Goal: Find specific fact: Find specific fact

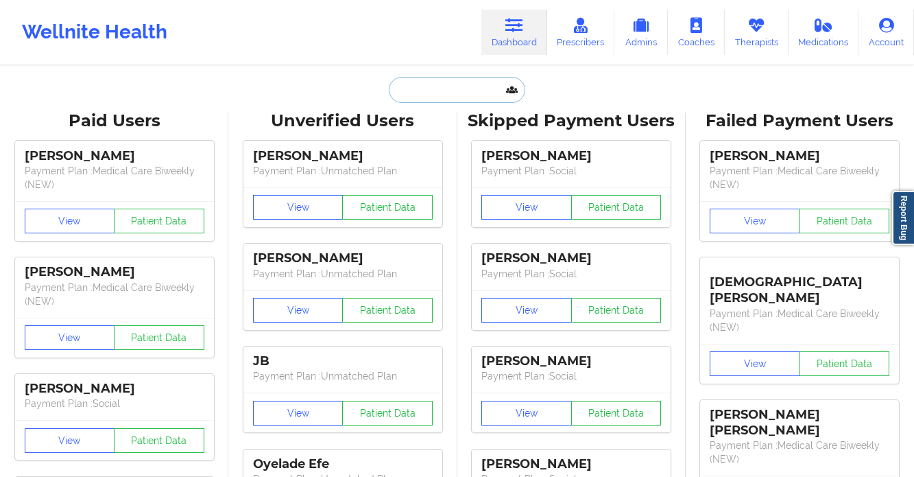
click at [438, 89] on input "text" at bounding box center [457, 90] width 136 height 26
paste input "[EMAIL_ADDRESS][DOMAIN_NAME]"
type input "[EMAIL_ADDRESS][DOMAIN_NAME]"
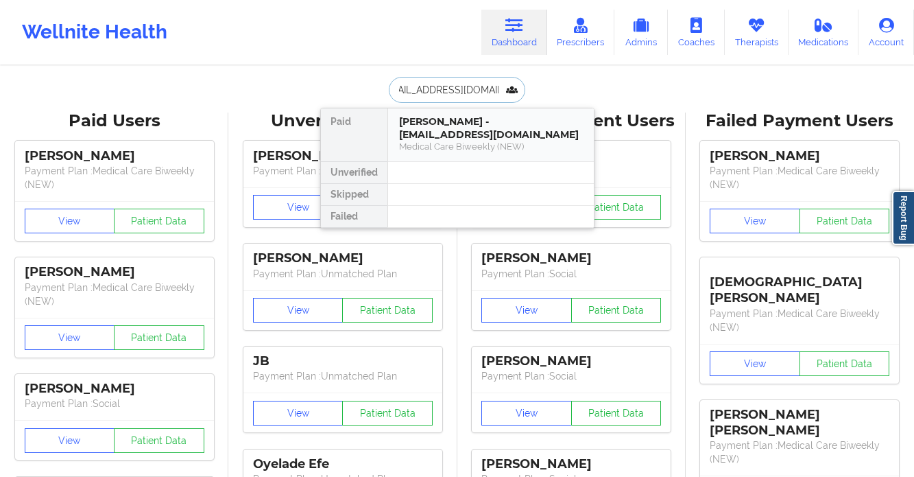
click at [479, 138] on div "[PERSON_NAME] - [EMAIL_ADDRESS][DOMAIN_NAME]" at bounding box center [491, 127] width 184 height 25
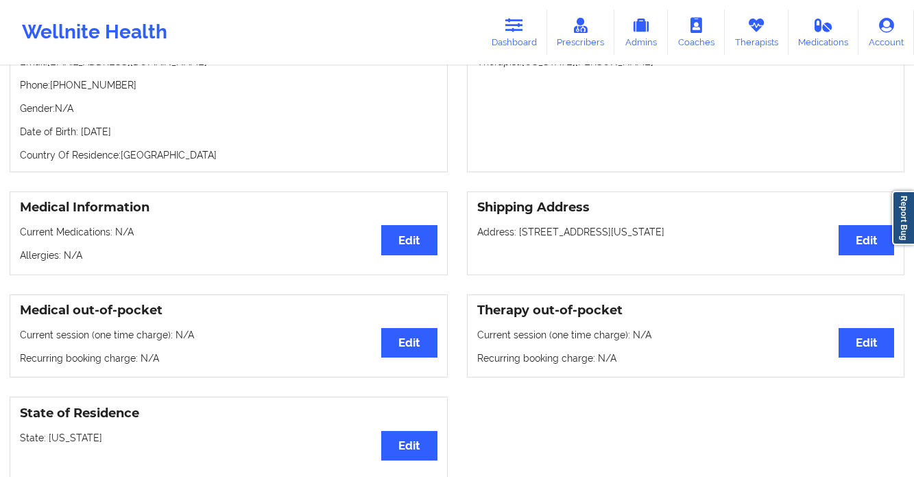
scroll to position [0, 0]
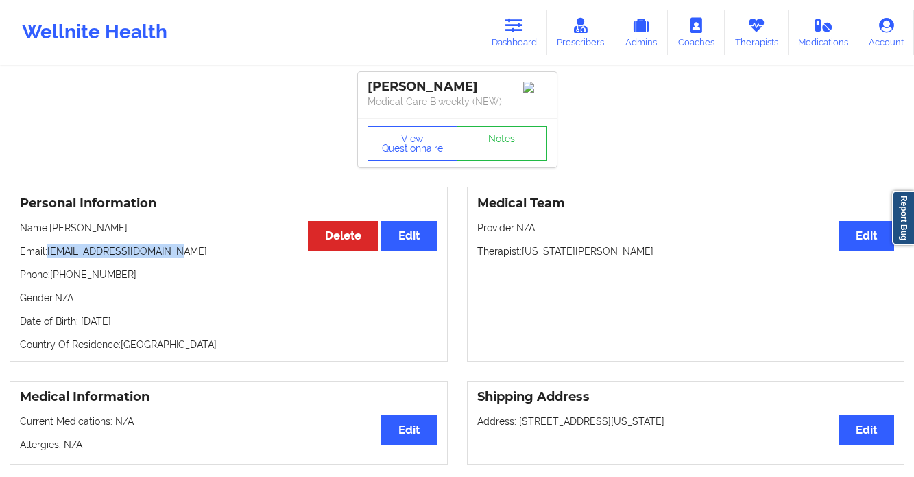
drag, startPoint x: 183, startPoint y: 260, endPoint x: 50, endPoint y: 256, distance: 133.1
click at [50, 256] on p "Email: [EMAIL_ADDRESS][DOMAIN_NAME]" at bounding box center [229, 251] width 418 height 14
copy p "[EMAIL_ADDRESS][DOMAIN_NAME]"
click at [540, 5] on div "Wellnite Health Dashboard Prescribers Admins Coaches Therapists Medications Acc…" at bounding box center [457, 32] width 914 height 55
click at [532, 15] on link "Dashboard" at bounding box center [514, 32] width 66 height 45
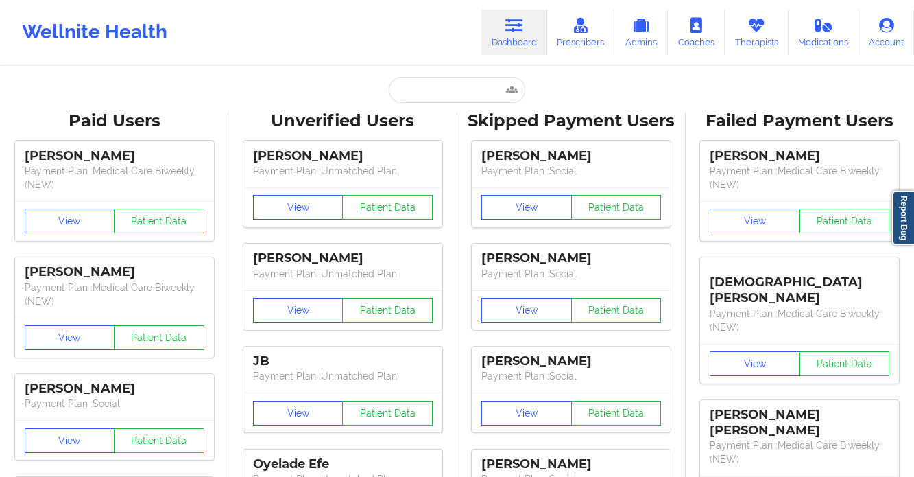
click at [473, 95] on input "text" at bounding box center [457, 90] width 136 height 26
paste input "[PERSON_NAME]"
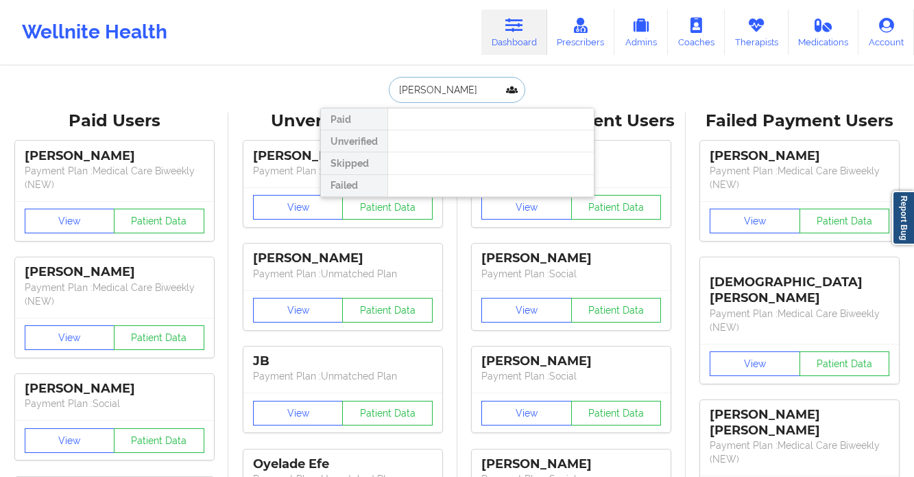
click at [419, 88] on input "[PERSON_NAME]" at bounding box center [457, 90] width 136 height 26
click at [468, 84] on input "[PERSON_NAME]" at bounding box center [457, 90] width 136 height 26
type input "[PERSON_NAME]"
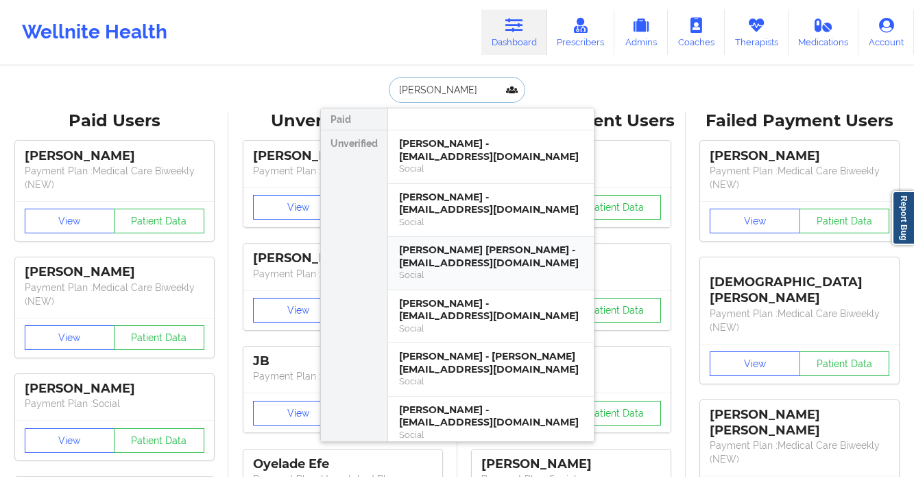
click at [502, 268] on div "[PERSON_NAME] [PERSON_NAME] - [EMAIL_ADDRESS][DOMAIN_NAME]" at bounding box center [491, 255] width 184 height 25
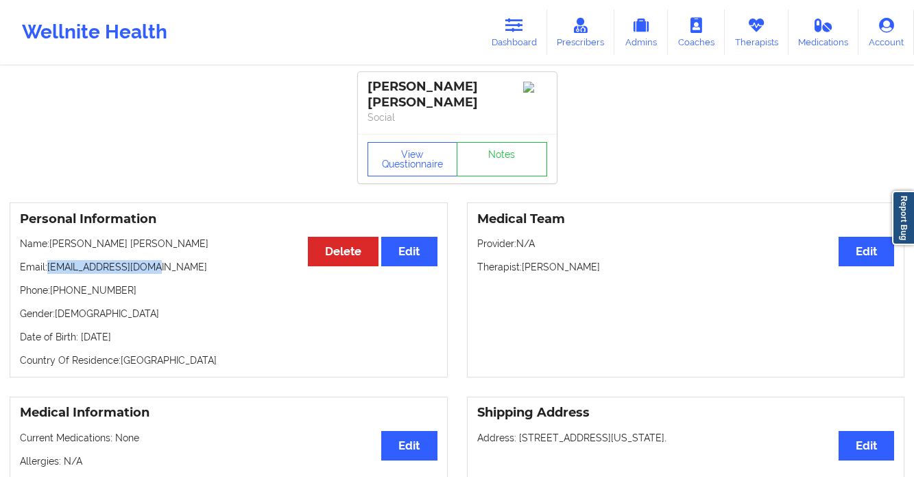
drag, startPoint x: 149, startPoint y: 252, endPoint x: 47, endPoint y: 256, distance: 101.6
click at [47, 260] on p "Email: [EMAIL_ADDRESS][DOMAIN_NAME]" at bounding box center [229, 267] width 418 height 14
drag, startPoint x: 156, startPoint y: 255, endPoint x: 48, endPoint y: 259, distance: 108.4
click at [48, 260] on p "Email: [EMAIL_ADDRESS][DOMAIN_NAME]" at bounding box center [229, 267] width 418 height 14
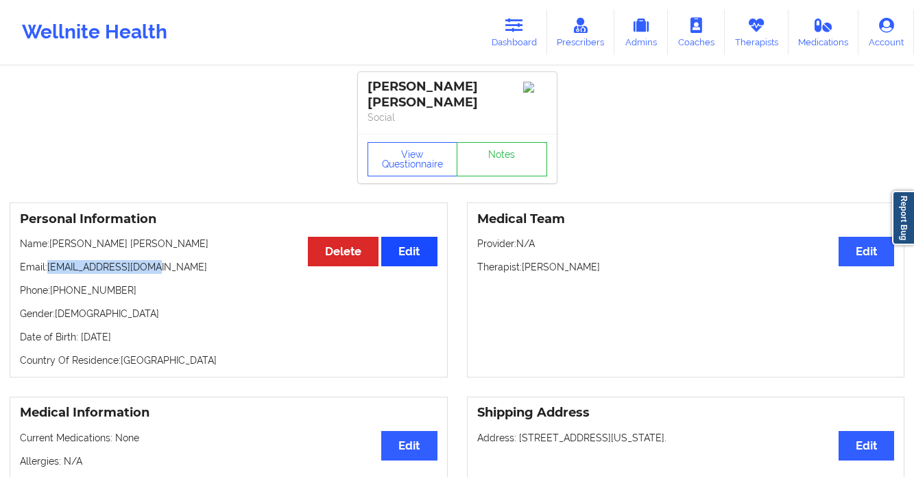
copy p "[EMAIL_ADDRESS][DOMAIN_NAME]"
drag, startPoint x: 473, startPoint y: 85, endPoint x: 353, endPoint y: 81, distance: 119.4
copy div "[PERSON_NAME] [PERSON_NAME]"
